Goal: Find specific page/section

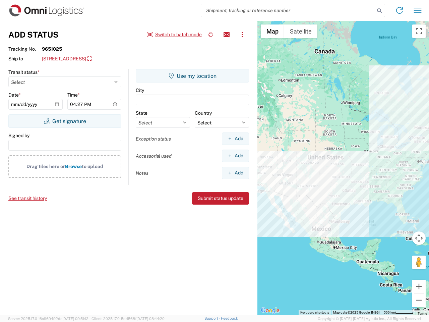
click at [288, 10] on input "search" at bounding box center [288, 10] width 174 height 13
click at [380, 11] on icon at bounding box center [379, 10] width 9 height 9
click at [400, 10] on icon at bounding box center [400, 10] width 11 height 11
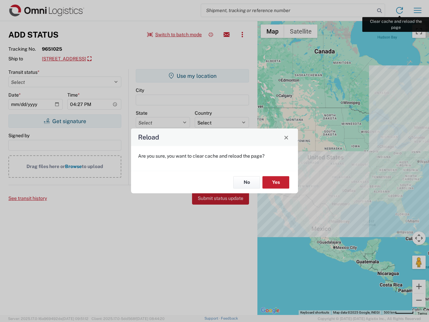
click at [418, 10] on div "Reload Are you sure, you want to clear cache and reload the page? No Yes" at bounding box center [214, 161] width 429 height 322
click at [175, 35] on div "Reload Are you sure, you want to clear cache and reload the page? No Yes" at bounding box center [214, 161] width 429 height 322
click at [211, 35] on div "Reload Are you sure, you want to clear cache and reload the page? No Yes" at bounding box center [214, 161] width 429 height 322
click at [227, 35] on div "Reload Are you sure, you want to clear cache and reload the page? No Yes" at bounding box center [214, 161] width 429 height 322
click at [243, 35] on div "Reload Are you sure, you want to clear cache and reload the page? No Yes" at bounding box center [214, 161] width 429 height 322
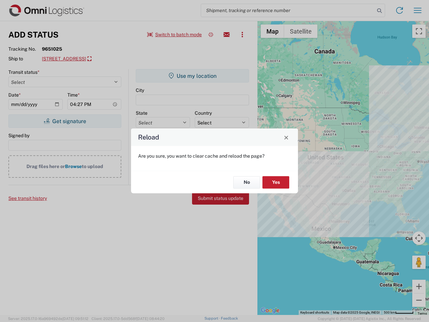
click at [101, 59] on div "Reload Are you sure, you want to clear cache and reload the page? No Yes" at bounding box center [214, 161] width 429 height 322
click at [65, 121] on div "Reload Are you sure, you want to clear cache and reload the page? No Yes" at bounding box center [214, 161] width 429 height 322
